Goal: Task Accomplishment & Management: Use online tool/utility

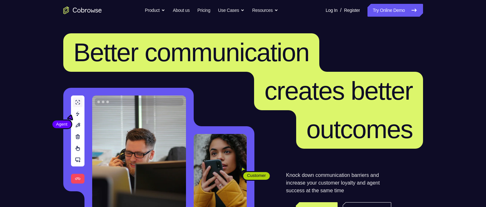
click at [367, 102] on span "creates better" at bounding box center [338, 91] width 148 height 29
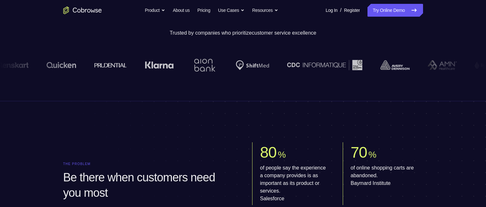
scroll to position [96, 0]
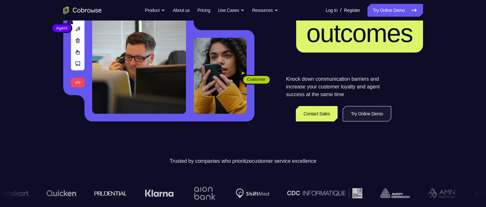
click at [359, 112] on link "Try Online Demo" at bounding box center [366, 113] width 48 height 15
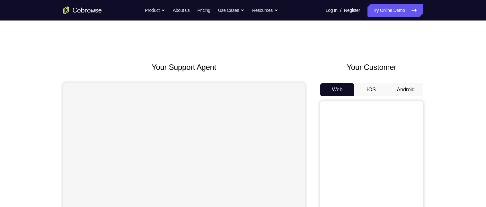
click at [402, 94] on button "Android" at bounding box center [405, 89] width 34 height 13
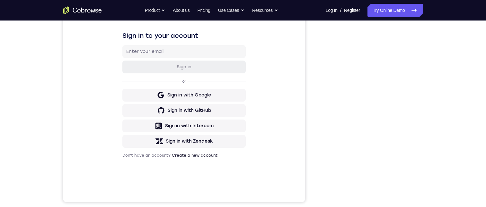
scroll to position [32, 0]
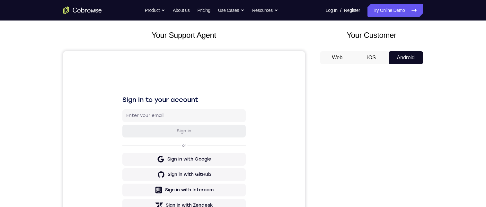
click at [377, 59] on button "iOS" at bounding box center [371, 57] width 34 height 13
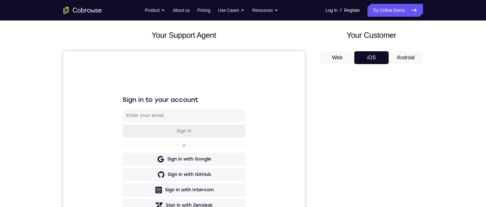
click at [393, 56] on button "Android" at bounding box center [405, 57] width 34 height 13
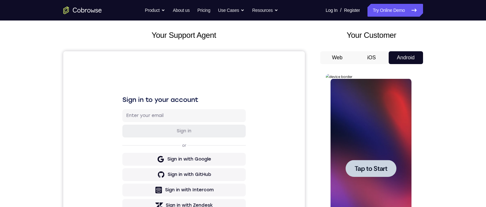
scroll to position [0, 0]
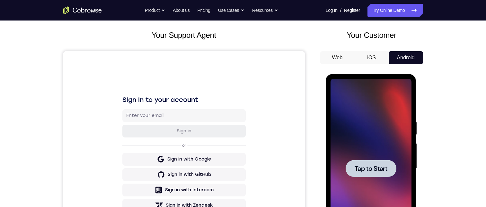
click at [370, 181] on div at bounding box center [370, 169] width 81 height 180
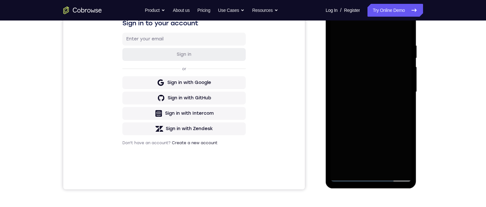
scroll to position [128, 0]
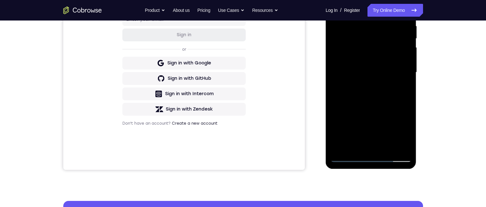
click at [370, 154] on div at bounding box center [370, 73] width 81 height 180
click at [374, 156] on div at bounding box center [370, 73] width 81 height 180
click at [377, 156] on div at bounding box center [370, 73] width 81 height 180
click at [350, 156] on div at bounding box center [370, 73] width 81 height 180
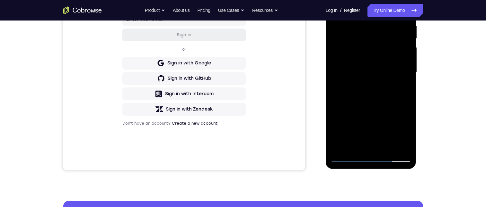
click at [350, 156] on div at bounding box center [370, 73] width 81 height 180
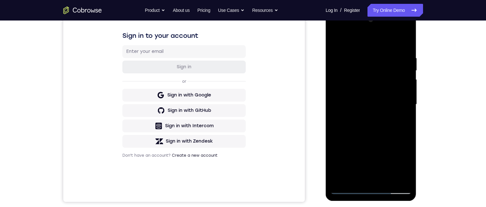
drag, startPoint x: 392, startPoint y: 189, endPoint x: 384, endPoint y: 190, distance: 8.4
click at [392, 189] on div at bounding box center [370, 105] width 81 height 180
click at [391, 189] on div at bounding box center [370, 105] width 81 height 180
click at [341, 190] on div at bounding box center [370, 105] width 81 height 180
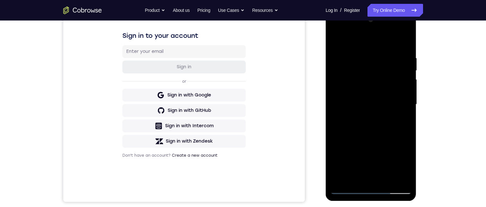
scroll to position [82, 0]
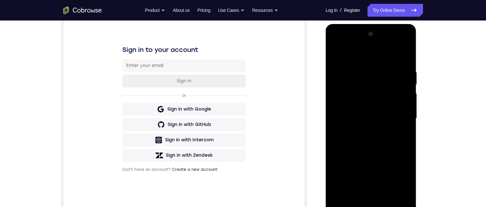
click at [373, 204] on div at bounding box center [370, 119] width 81 height 180
click at [400, 176] on div at bounding box center [370, 119] width 81 height 180
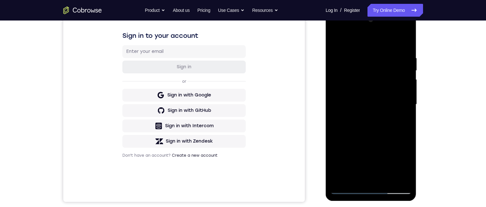
scroll to position [78, 0]
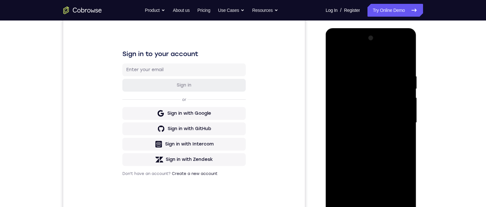
click at [346, 56] on div at bounding box center [370, 123] width 81 height 180
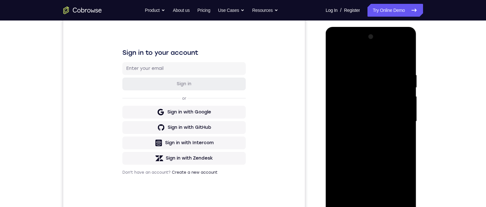
click at [354, 86] on div at bounding box center [370, 122] width 81 height 180
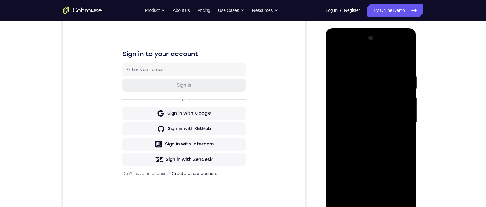
click at [356, 88] on div at bounding box center [370, 123] width 81 height 180
click at [355, 89] on div at bounding box center [370, 123] width 81 height 180
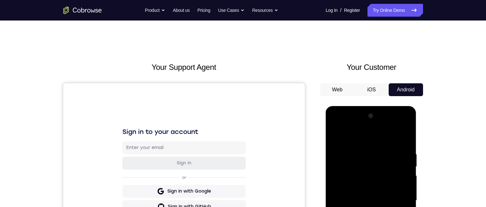
scroll to position [90, 0]
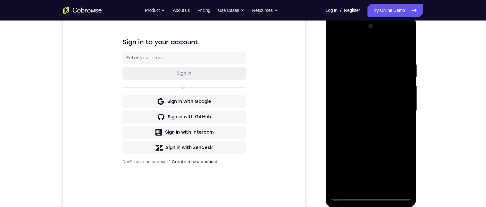
click at [390, 149] on div at bounding box center [370, 111] width 81 height 180
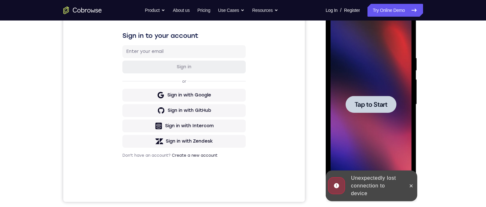
click at [362, 110] on div at bounding box center [370, 104] width 51 height 17
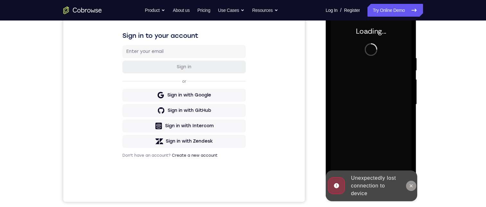
click at [411, 182] on button at bounding box center [411, 186] width 10 height 10
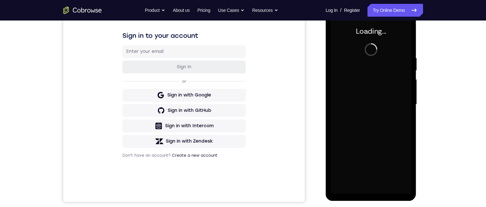
click at [411, 182] on div "Loading..." at bounding box center [370, 105] width 91 height 191
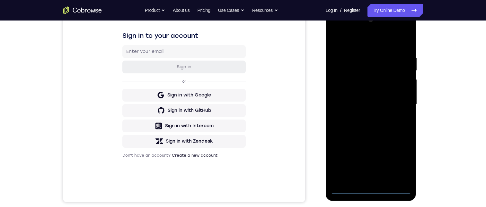
drag, startPoint x: 697, startPoint y: 30, endPoint x: 334, endPoint y: 40, distance: 362.8
click at [334, 40] on div at bounding box center [370, 105] width 81 height 180
click at [368, 189] on div at bounding box center [370, 105] width 81 height 180
click at [398, 165] on div at bounding box center [370, 105] width 81 height 180
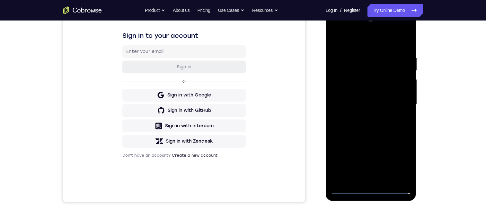
click at [353, 43] on div at bounding box center [370, 105] width 81 height 180
click at [358, 67] on div at bounding box center [370, 105] width 81 height 180
click at [350, 44] on div at bounding box center [370, 105] width 81 height 180
click at [358, 86] on div at bounding box center [370, 105] width 81 height 180
click at [357, 80] on div at bounding box center [370, 105] width 81 height 180
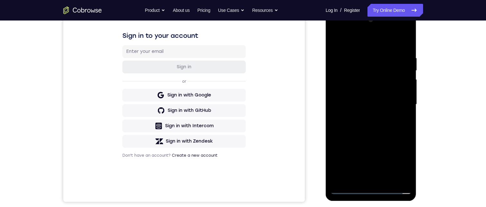
click at [356, 79] on div at bounding box center [370, 105] width 81 height 180
click at [362, 181] on div at bounding box center [370, 105] width 81 height 180
click at [348, 95] on div at bounding box center [370, 105] width 81 height 180
click at [344, 78] on div at bounding box center [370, 105] width 81 height 180
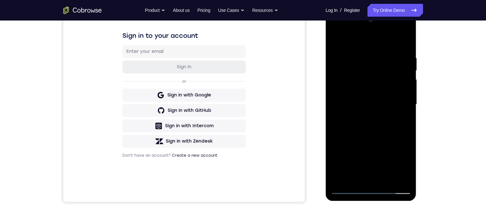
click at [344, 78] on div at bounding box center [370, 105] width 81 height 180
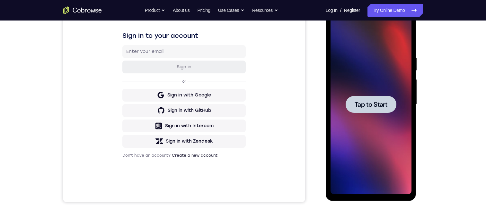
click at [362, 111] on div at bounding box center [370, 104] width 51 height 17
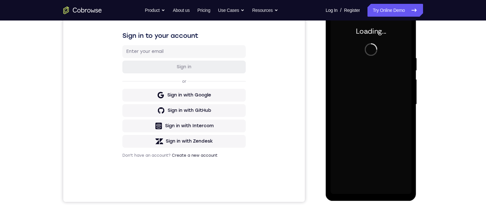
click at [362, 111] on div at bounding box center [370, 105] width 81 height 180
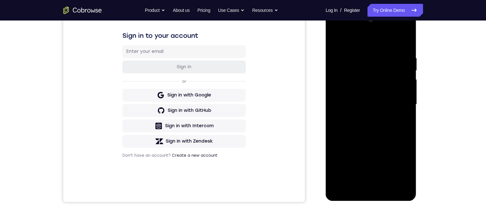
scroll to position [128, 0]
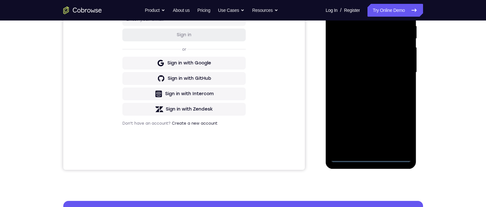
click at [370, 158] on div at bounding box center [370, 73] width 81 height 180
click at [398, 132] on div at bounding box center [370, 73] width 81 height 180
click at [398, 131] on div at bounding box center [370, 73] width 81 height 180
click at [350, 7] on div at bounding box center [370, 73] width 81 height 180
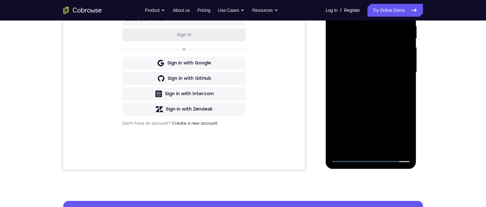
click at [360, 37] on div at bounding box center [370, 73] width 81 height 180
click at [356, 0] on div at bounding box center [370, 73] width 81 height 180
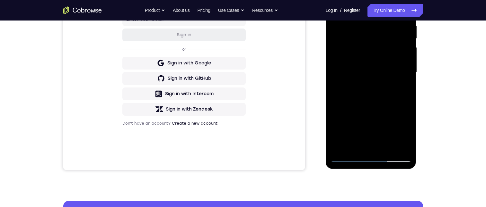
click at [356, 0] on div at bounding box center [370, 73] width 81 height 180
drag, startPoint x: 356, startPoint y: -4, endPoint x: 350, endPoint y: -1, distance: 6.7
click at [350, 0] on div at bounding box center [370, 73] width 81 height 180
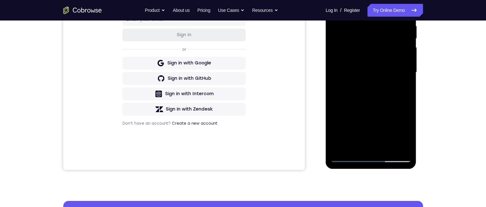
click at [344, 22] on div at bounding box center [370, 73] width 81 height 180
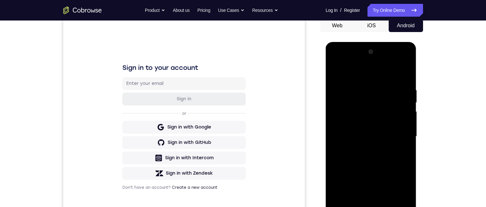
click at [345, 105] on div at bounding box center [370, 137] width 81 height 180
click at [352, 103] on div at bounding box center [370, 137] width 81 height 180
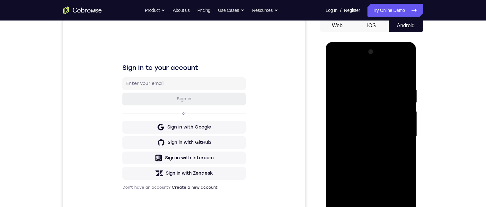
click at [345, 96] on div at bounding box center [370, 137] width 81 height 180
click at [459, 57] on div "Your Support Agent Your Customer Web iOS Android Next Steps We’d be happy to gi…" at bounding box center [243, 167] width 486 height 423
click at [348, 96] on div at bounding box center [370, 137] width 81 height 180
click at [348, 100] on div at bounding box center [370, 137] width 81 height 180
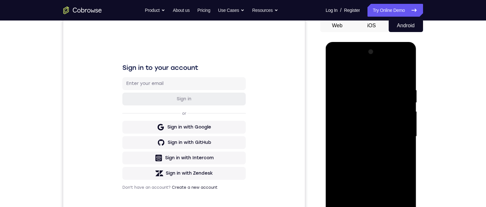
click at [343, 91] on div at bounding box center [370, 137] width 81 height 180
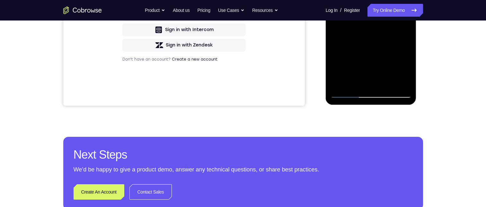
click at [368, 93] on div at bounding box center [370, 8] width 81 height 180
drag, startPoint x: 707, startPoint y: -74, endPoint x: 343, endPoint y: 84, distance: 397.5
click at [343, 84] on div at bounding box center [370, 8] width 81 height 180
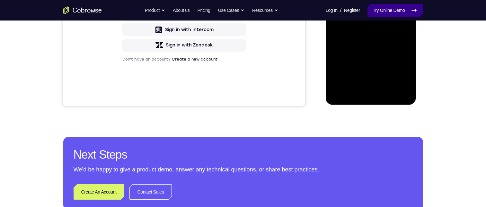
click at [382, 12] on link "Try Online Demo" at bounding box center [394, 10] width 55 height 13
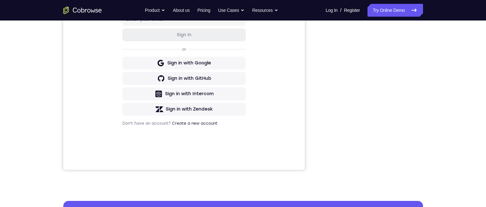
scroll to position [64, 0]
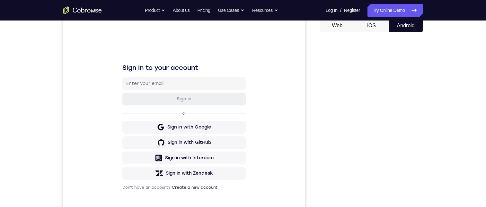
drag, startPoint x: 302, startPoint y: 39, endPoint x: 370, endPoint y: 88, distance: 83.3
click at [302, 39] on div "Sign in to your account Sign in or Sign in with Google Sign in with GitHub Sign…" at bounding box center [183, 126] width 241 height 215
drag, startPoint x: 370, startPoint y: 88, endPoint x: 302, endPoint y: 39, distance: 83.5
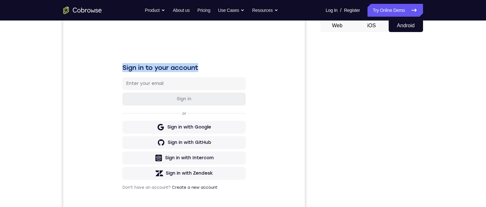
click at [302, 39] on div "Sign in to your account Sign in or Sign in with Google Sign in with GitHub Sign…" at bounding box center [183, 126] width 241 height 215
drag, startPoint x: 302, startPoint y: 39, endPoint x: 303, endPoint y: 48, distance: 8.7
click at [303, 48] on div "Sign in to your account Sign in or Sign in with Google Sign in with GitHub Sign…" at bounding box center [183, 126] width 241 height 215
